Goal: Transaction & Acquisition: Book appointment/travel/reservation

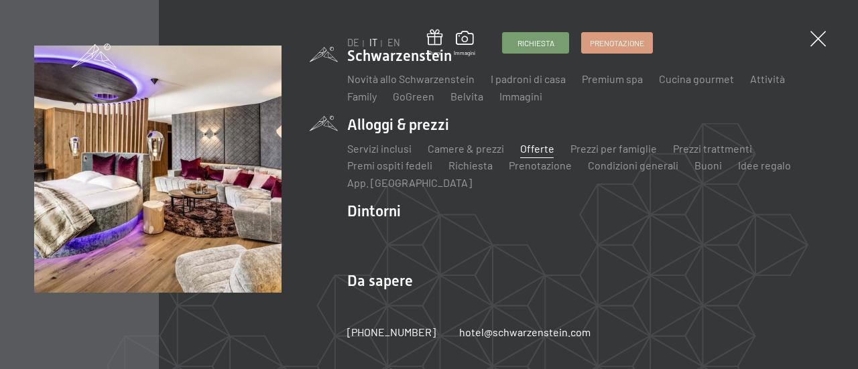
click at [537, 146] on link "Offerte" at bounding box center [537, 148] width 34 height 13
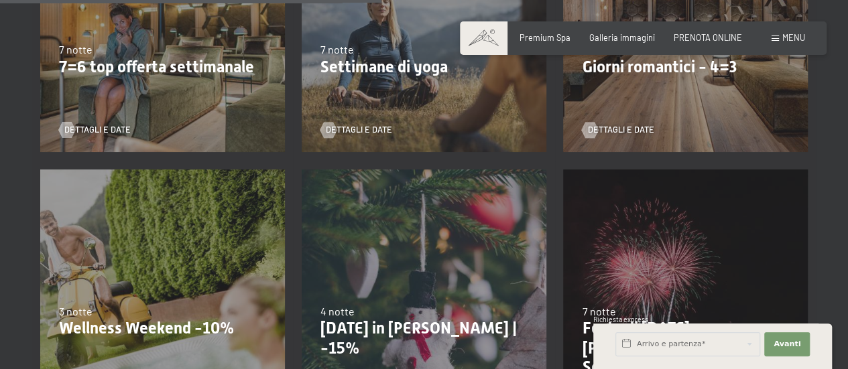
scroll to position [804, 0]
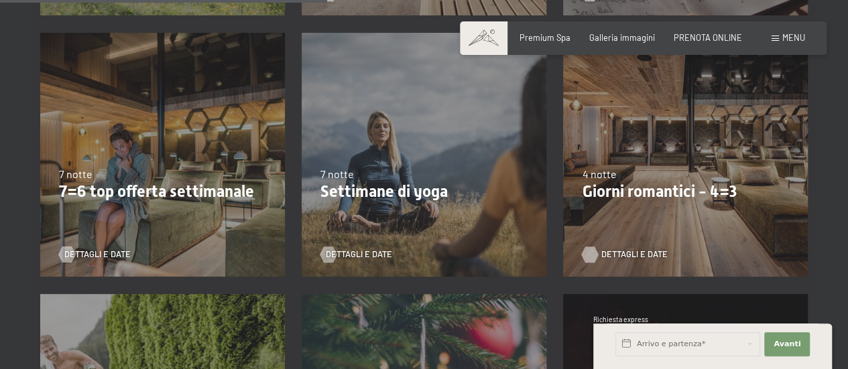
click at [620, 254] on span "Dettagli e Date" at bounding box center [633, 255] width 66 height 12
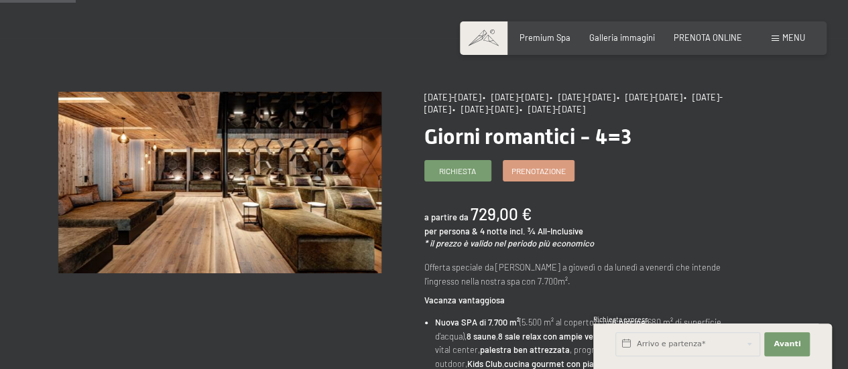
scroll to position [67, 0]
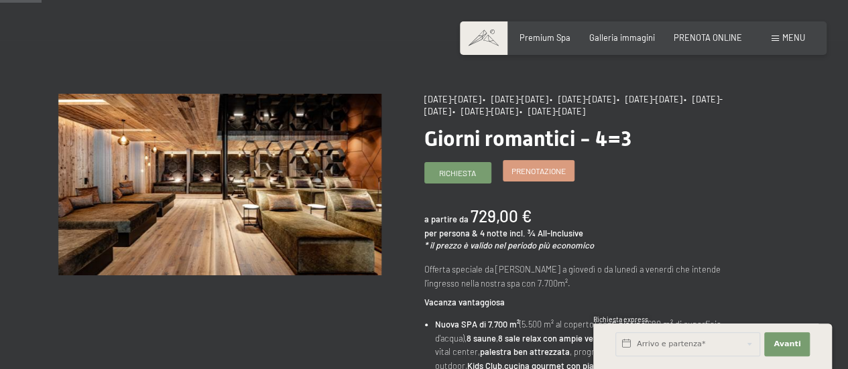
click at [547, 170] on span "Prenotazione" at bounding box center [538, 171] width 54 height 11
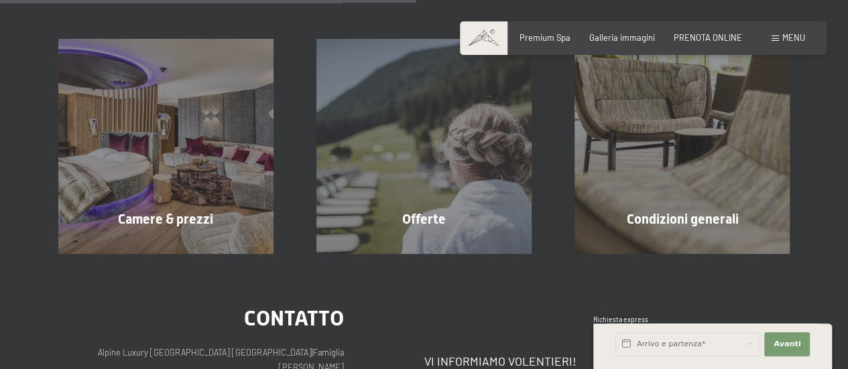
scroll to position [335, 0]
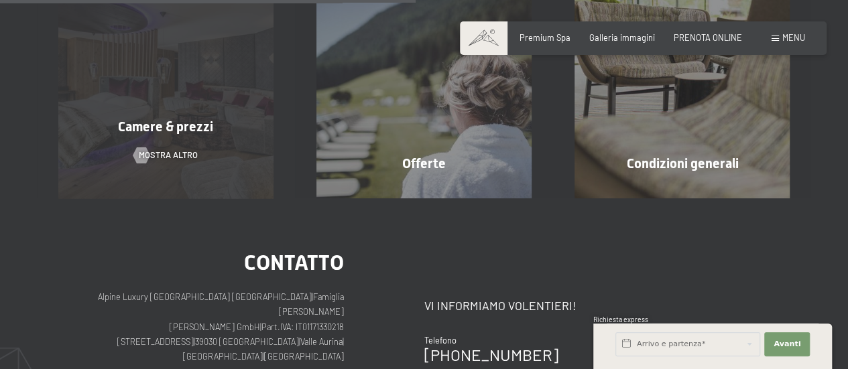
click at [185, 129] on span "Camere & prezzi" at bounding box center [165, 127] width 95 height 16
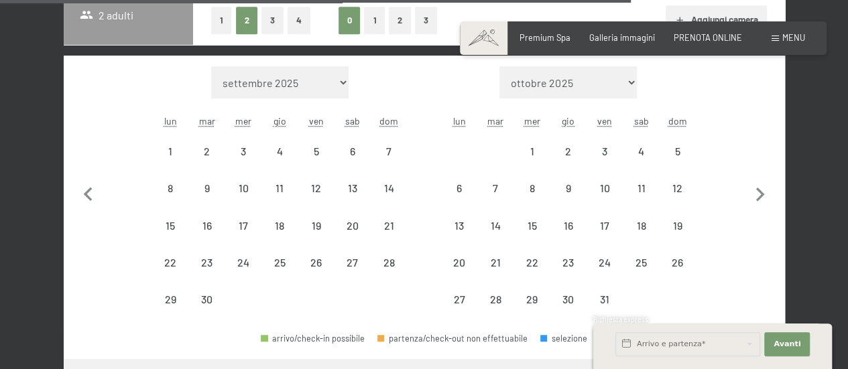
scroll to position [1004, 0]
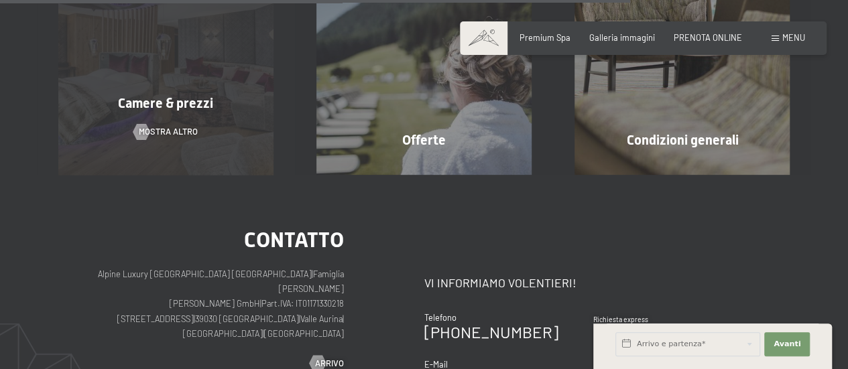
select select "2025-11-01"
select select "2025-12-01"
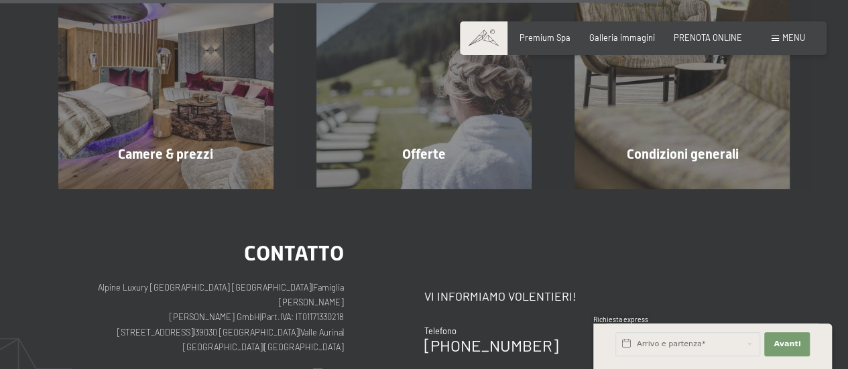
select select "2025-11-01"
select select "2025-12-01"
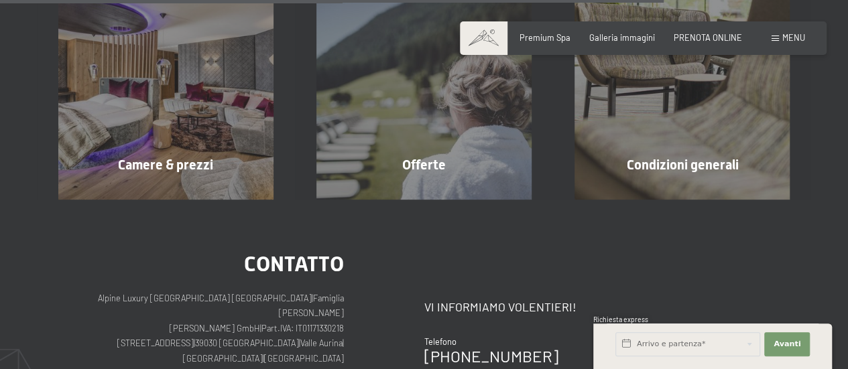
scroll to position [1140, 0]
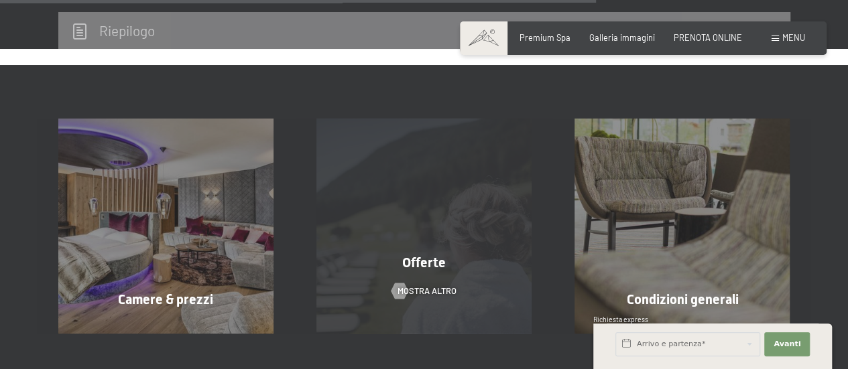
click at [426, 262] on span "Offerte" at bounding box center [424, 262] width 44 height 16
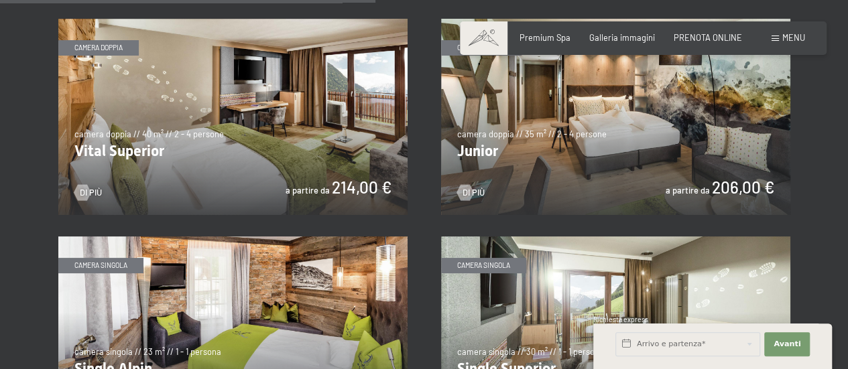
scroll to position [1541, 0]
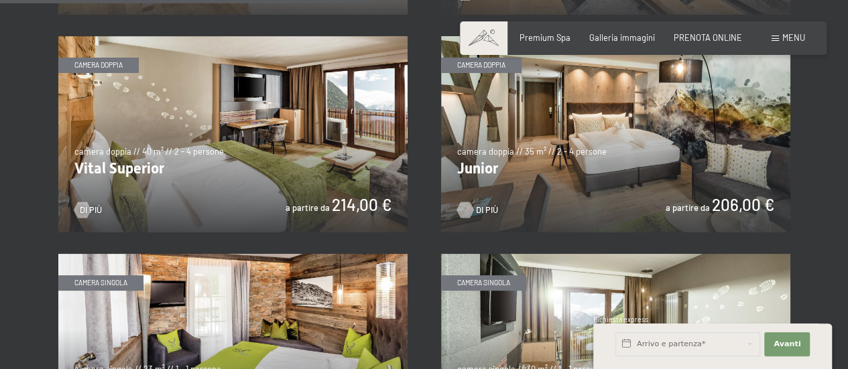
click at [480, 210] on span "Di più" at bounding box center [487, 210] width 22 height 12
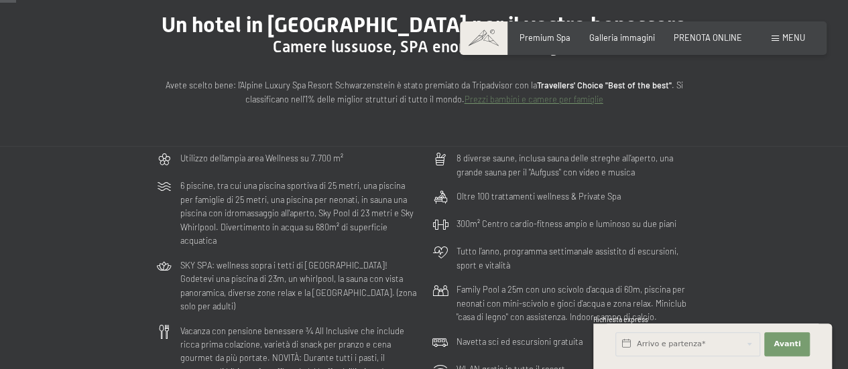
scroll to position [201, 0]
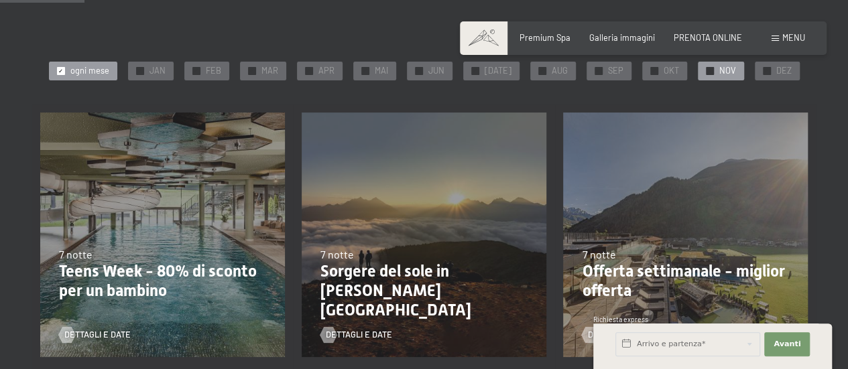
click at [709, 68] on div "✓ NOV" at bounding box center [721, 71] width 46 height 19
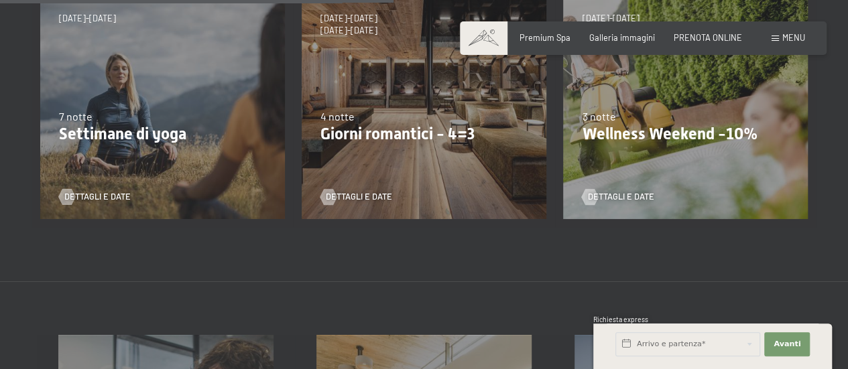
scroll to position [603, 0]
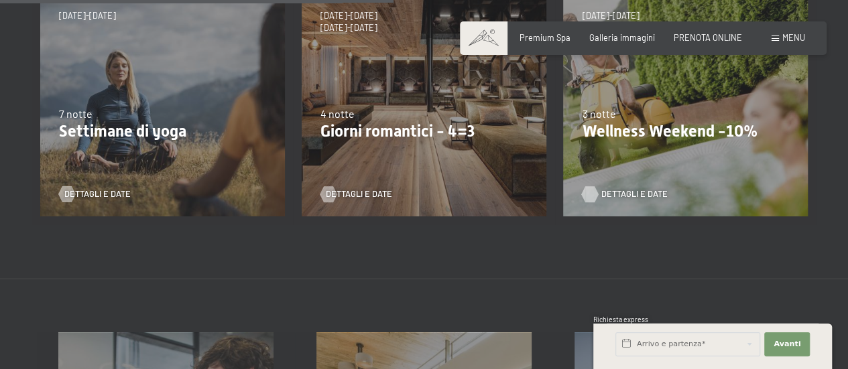
click at [625, 196] on span "Dettagli e Date" at bounding box center [633, 194] width 66 height 12
